Goal: Task Accomplishment & Management: Use online tool/utility

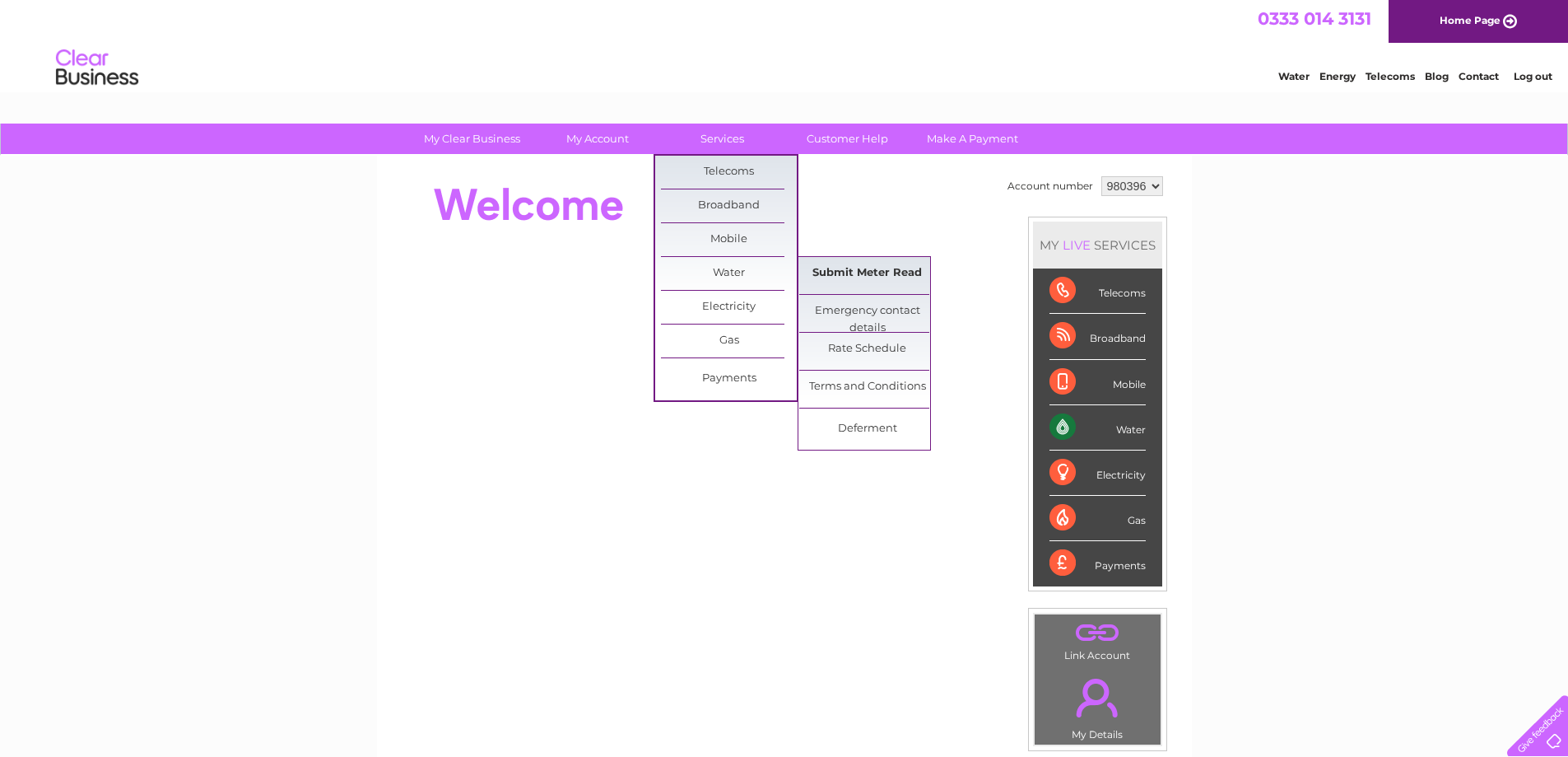
click at [852, 273] on link "Submit Meter Read" at bounding box center [867, 273] width 136 height 33
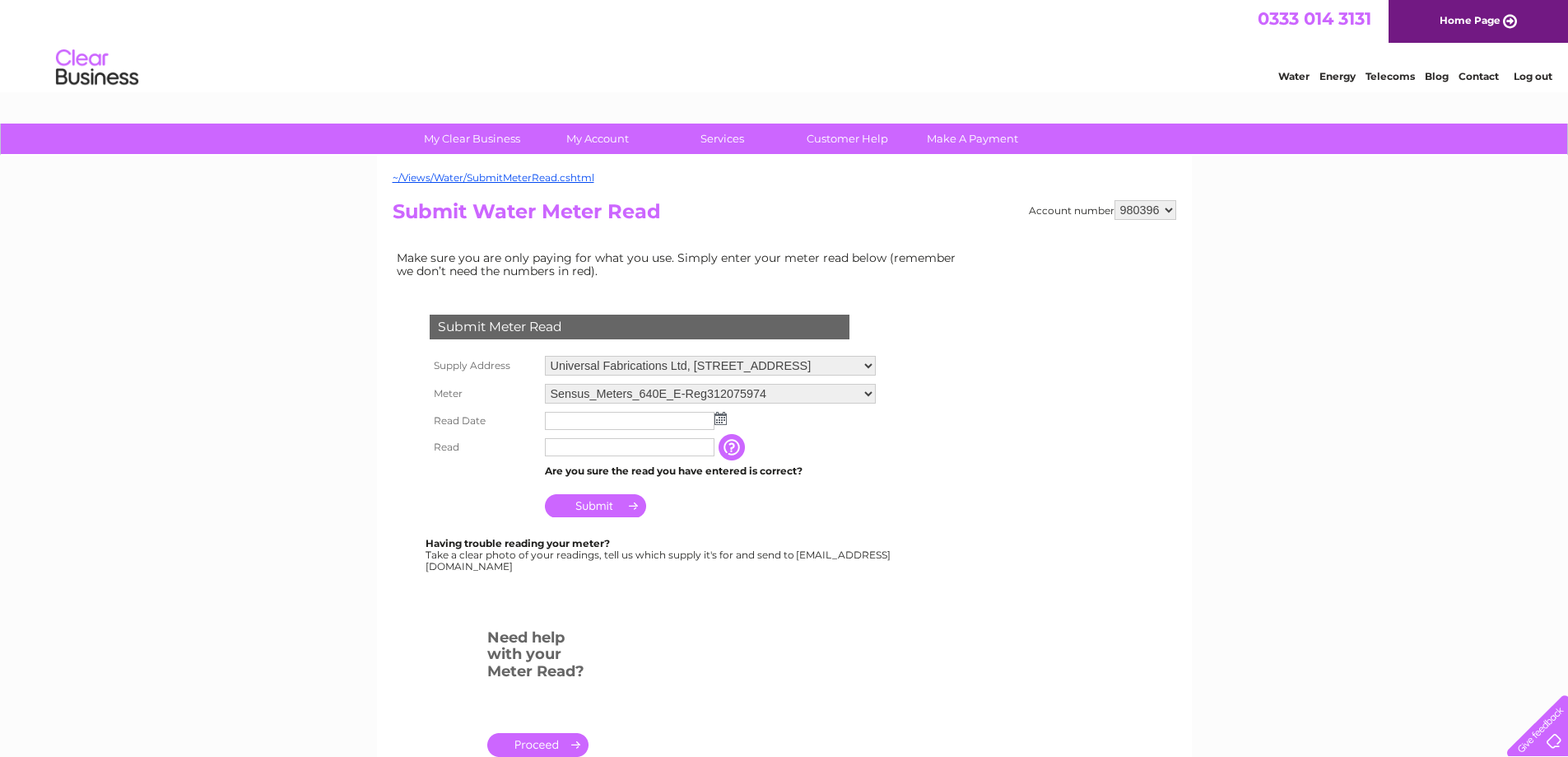
click at [608, 418] on input "text" at bounding box center [629, 421] width 170 height 18
click at [725, 423] on img at bounding box center [722, 419] width 12 height 13
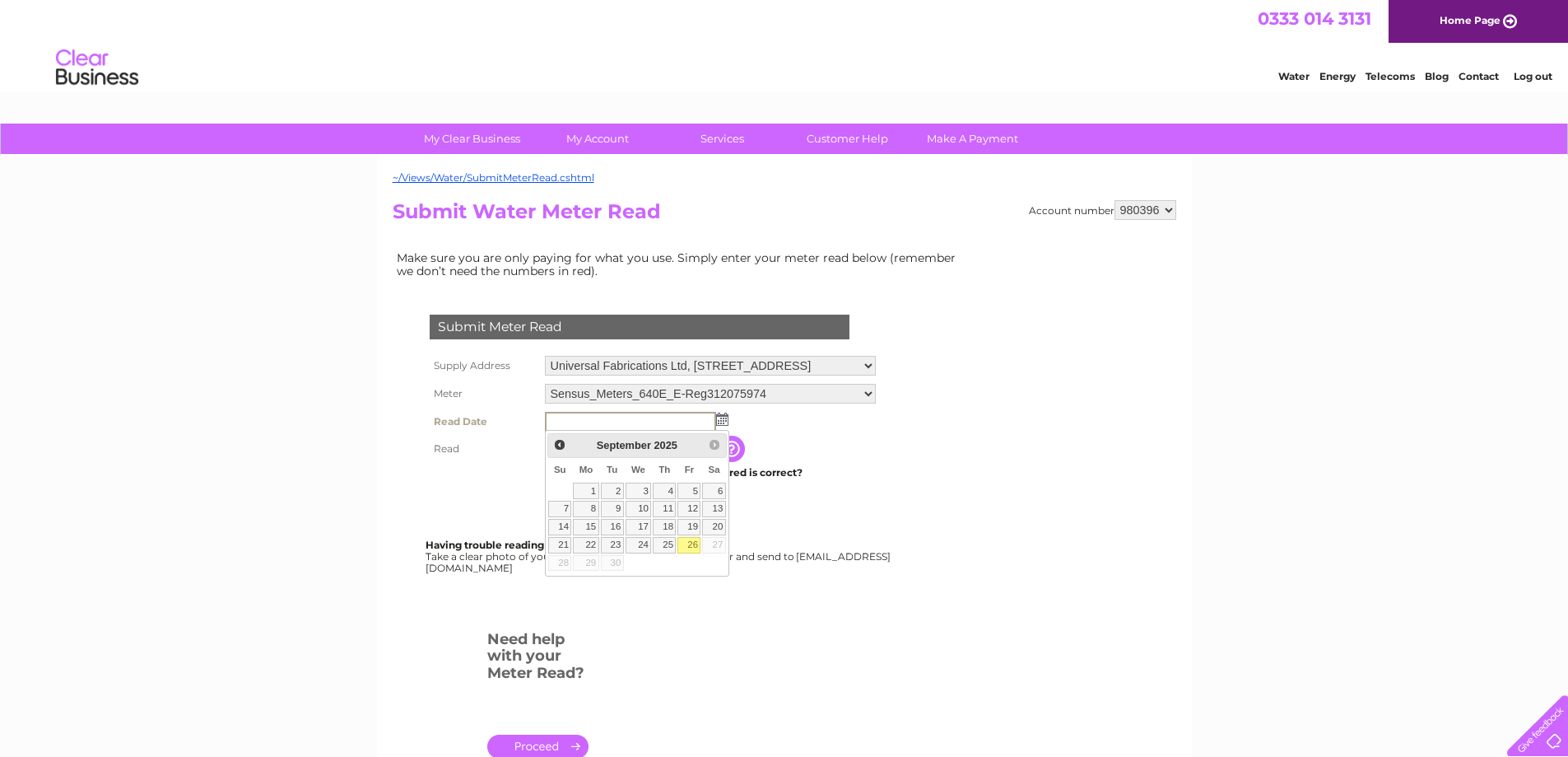
click at [688, 549] on link "26" at bounding box center [689, 545] width 23 height 17
type input "[DATE]"
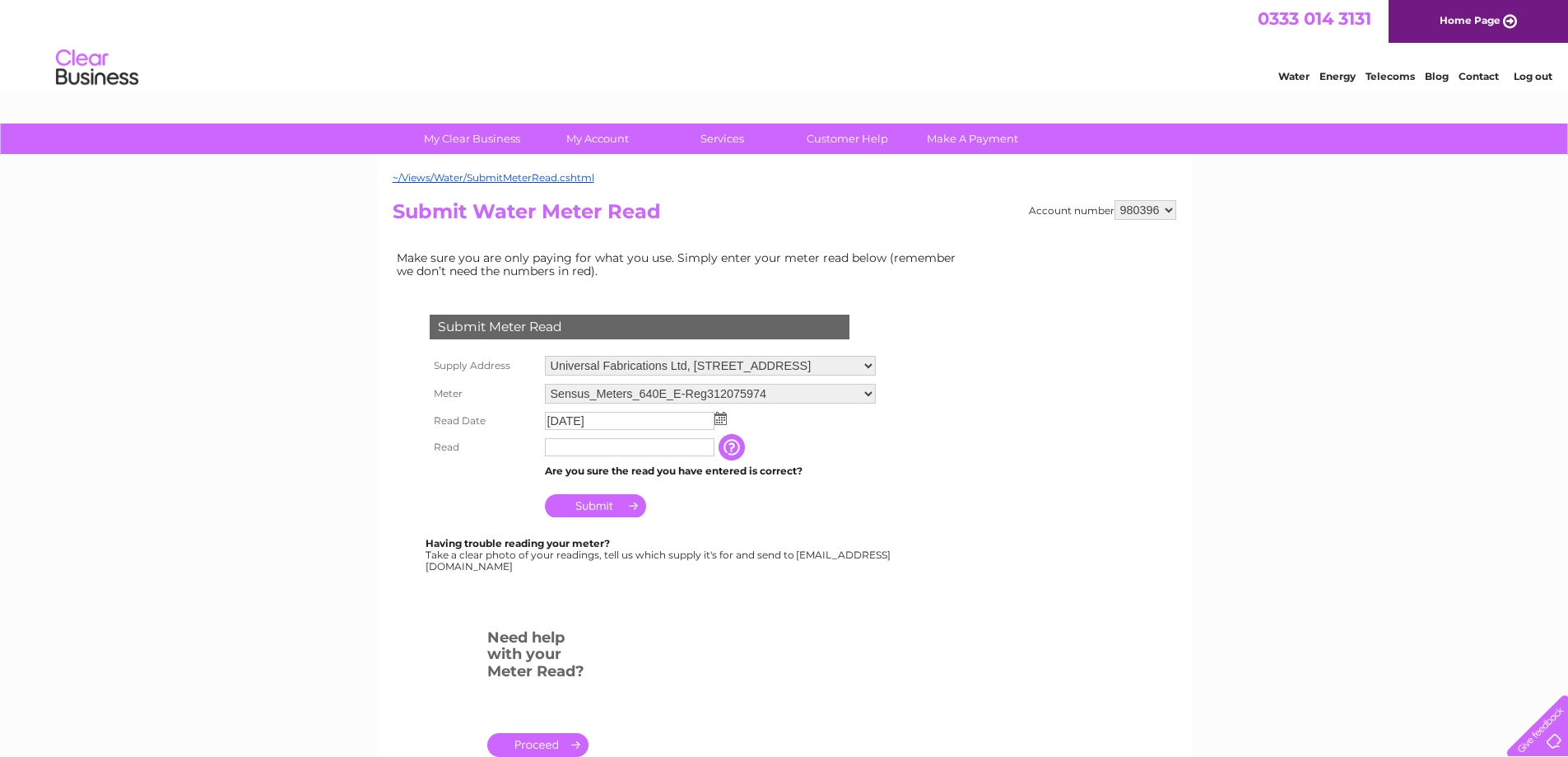
click at [556, 441] on input "text" at bounding box center [629, 447] width 170 height 18
click at [591, 504] on input "Submit" at bounding box center [595, 507] width 101 height 23
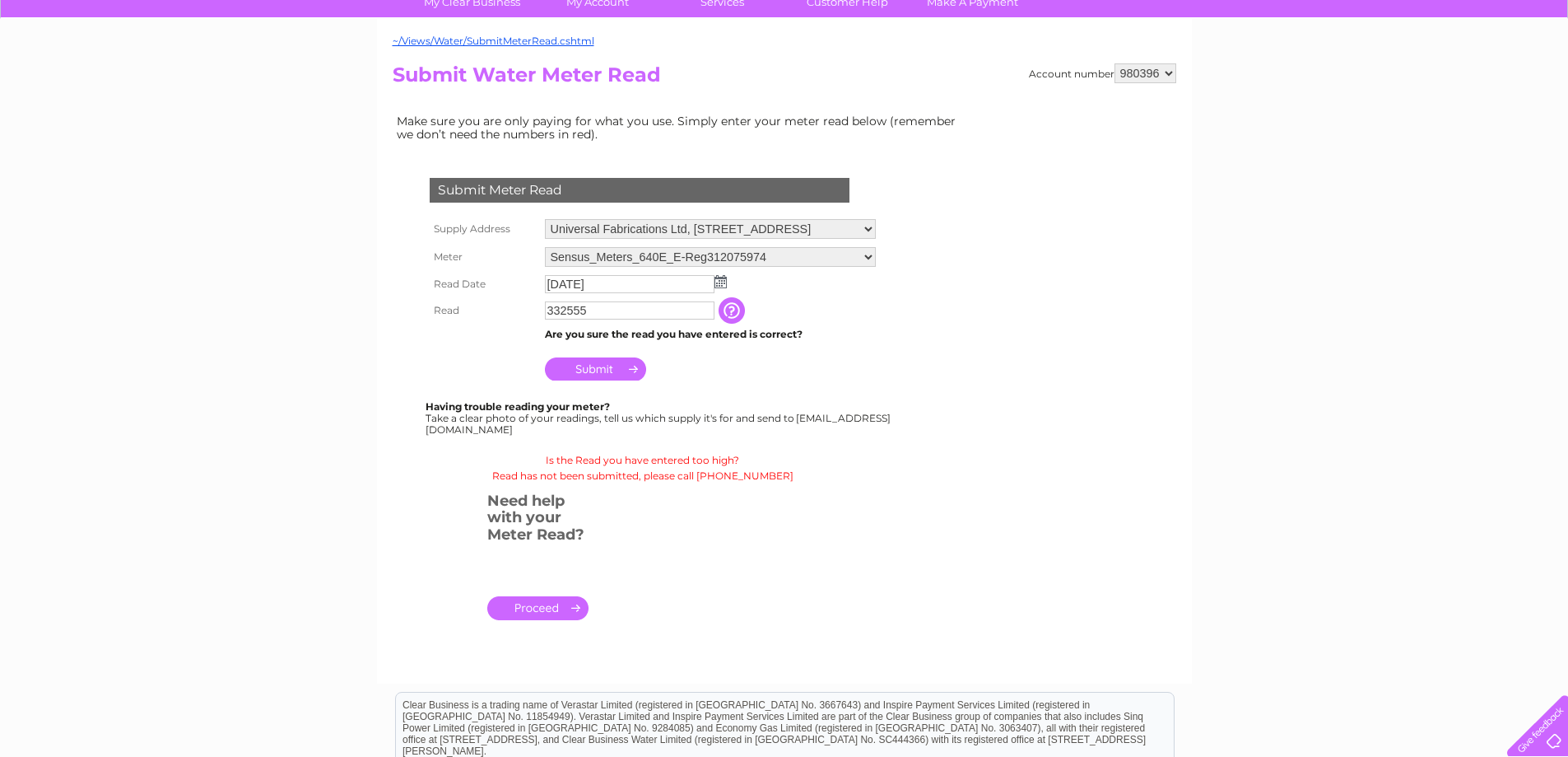
scroll to position [165, 0]
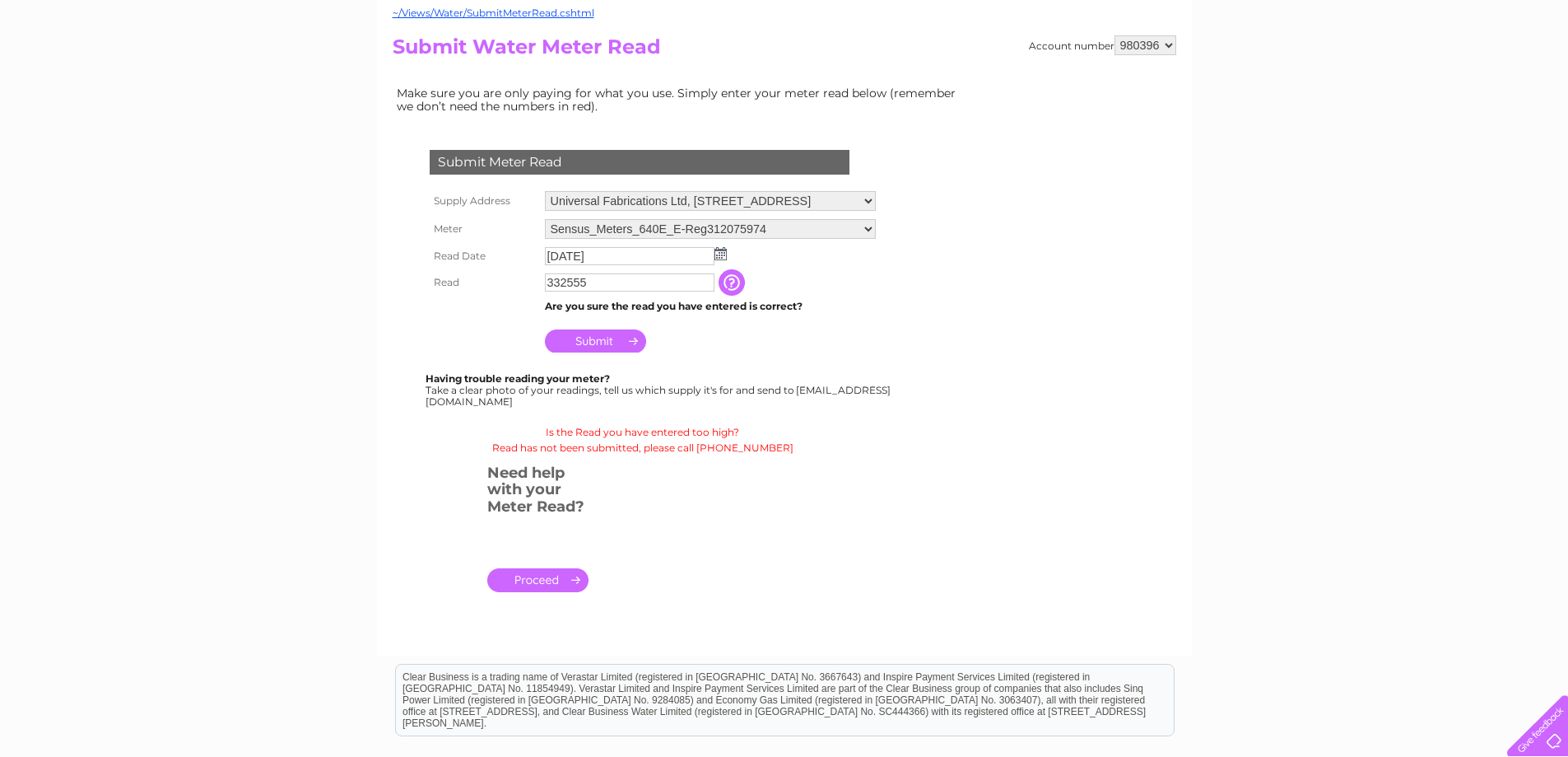
click at [588, 342] on input "Submit" at bounding box center [595, 341] width 101 height 23
click at [636, 280] on input "332555" at bounding box center [630, 283] width 172 height 19
type input "3"
type input "000332"
click at [594, 340] on input "Submit" at bounding box center [595, 341] width 101 height 23
